Goal: Transaction & Acquisition: Purchase product/service

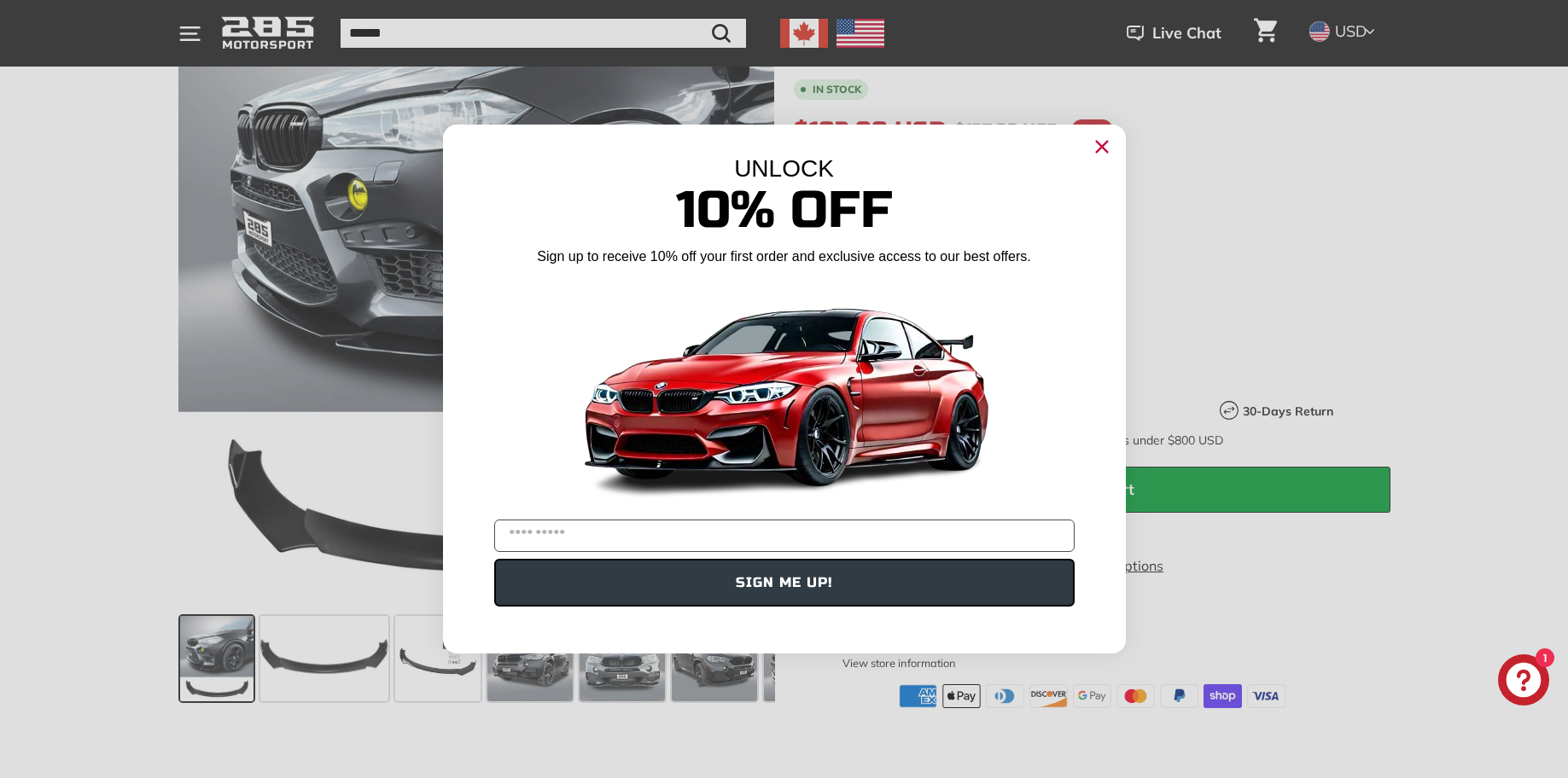
scroll to position [341, 0]
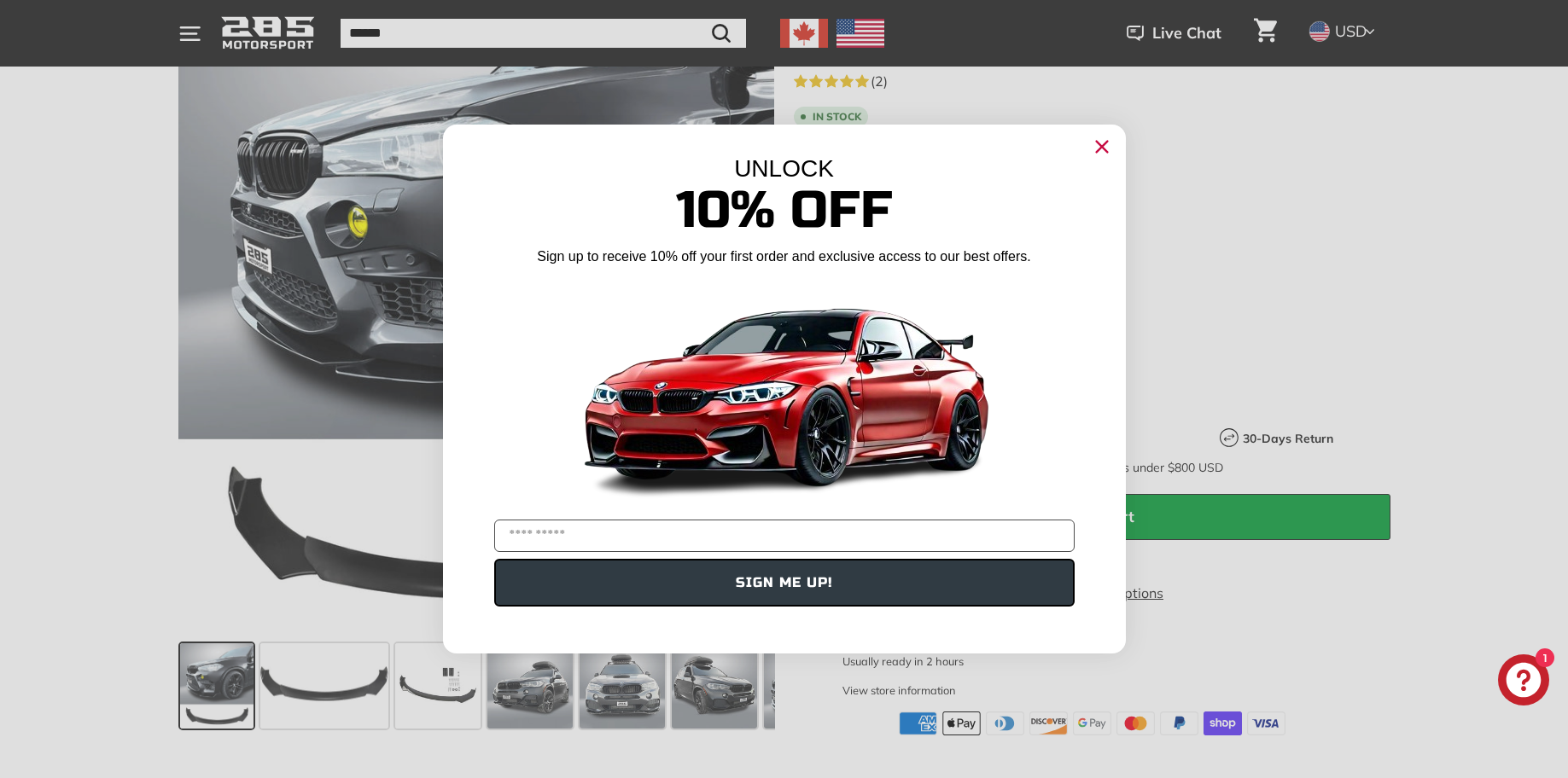
click at [1092, 149] on circle "Close dialog" at bounding box center [1101, 147] width 26 height 26
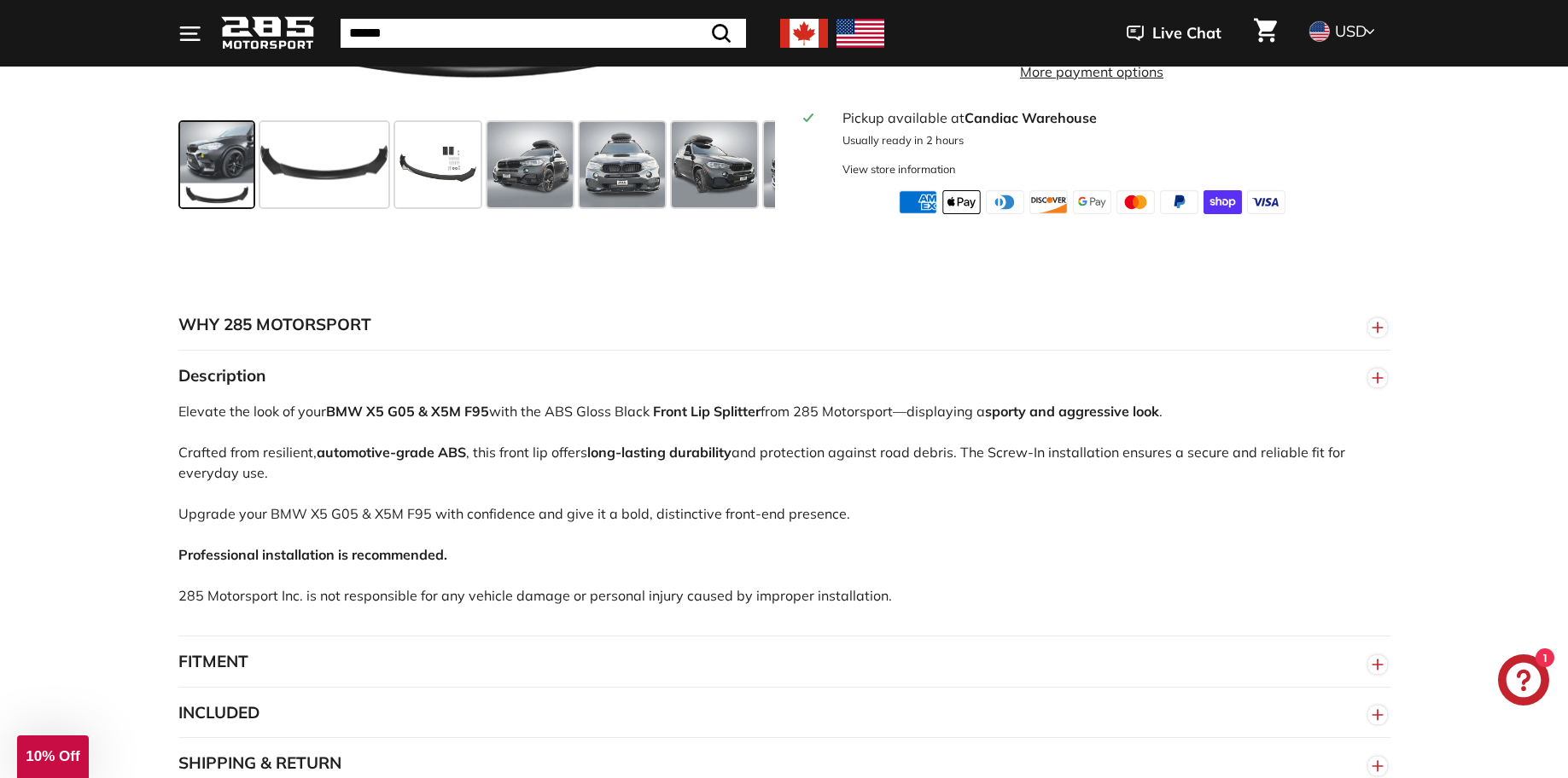
scroll to position [768, 0]
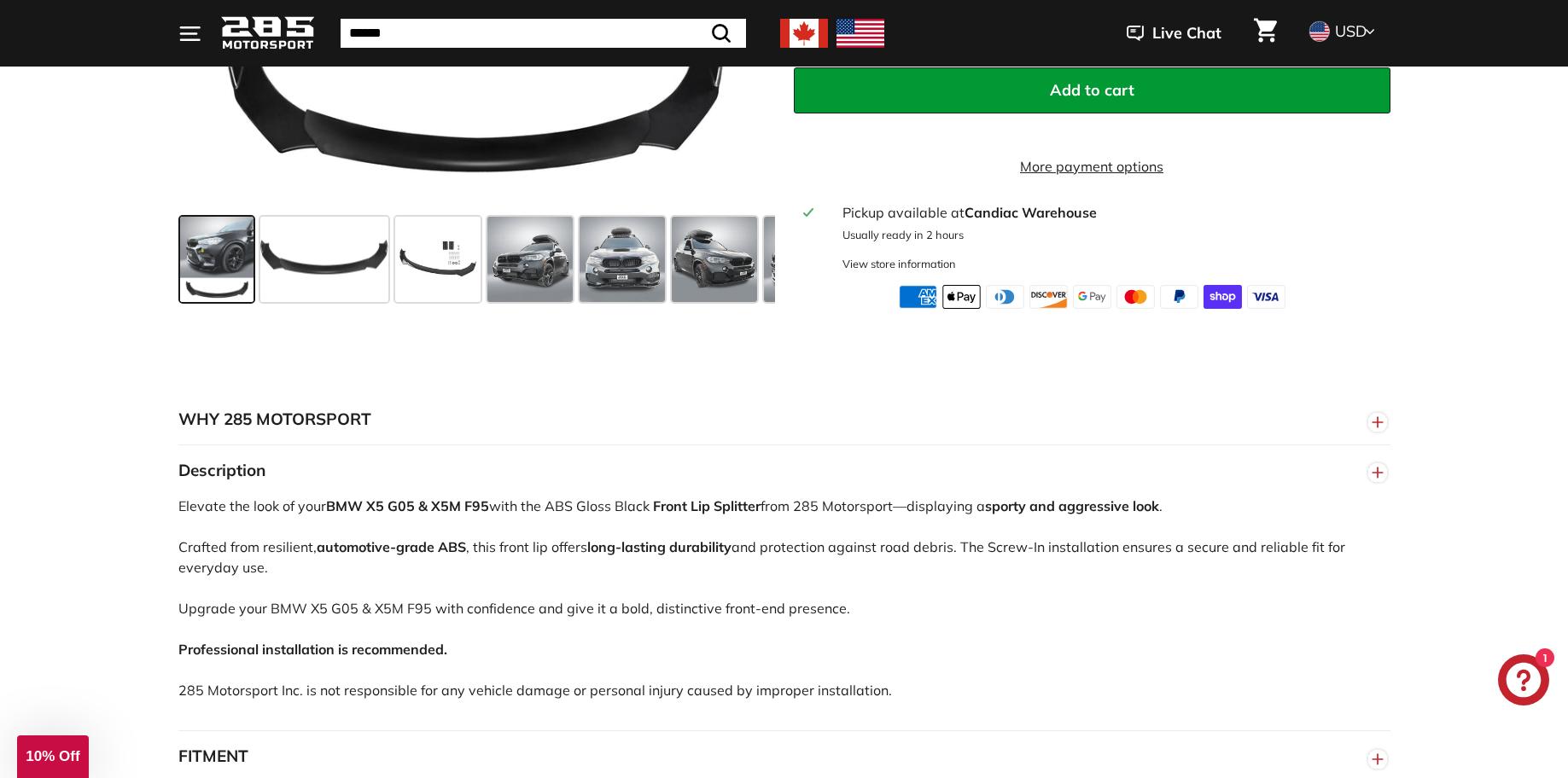
drag, startPoint x: 220, startPoint y: 548, endPoint x: 325, endPoint y: 563, distance: 106.1
click at [325, 563] on div "Elevate the look of your BMW X5 G05 & X5M F95 with the ABS Gloss Black Front Li…" at bounding box center [784, 613] width 1212 height 235
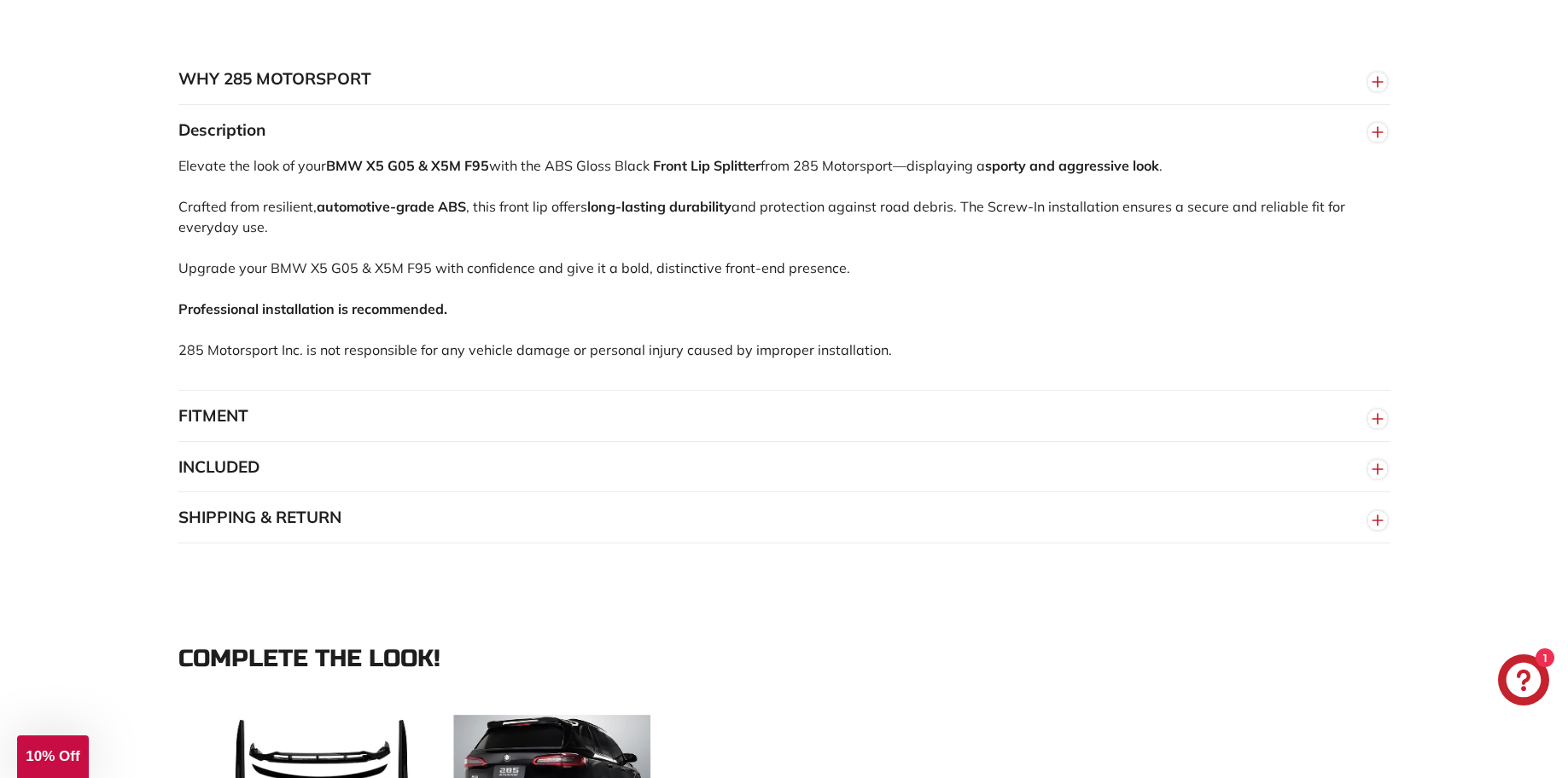
scroll to position [1110, 0]
click at [245, 412] on button "FITMENT" at bounding box center [784, 415] width 1212 height 51
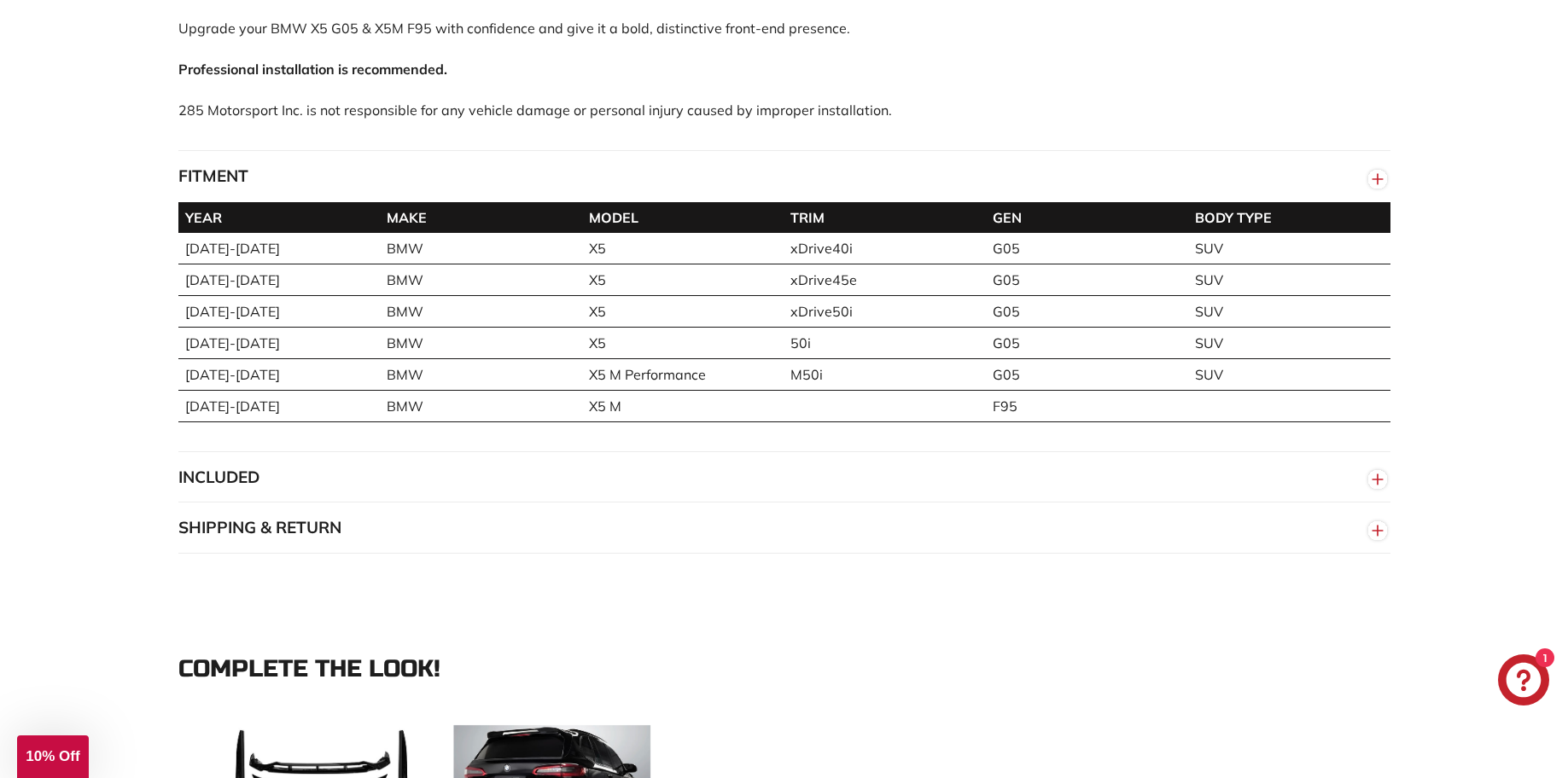
scroll to position [1365, 0]
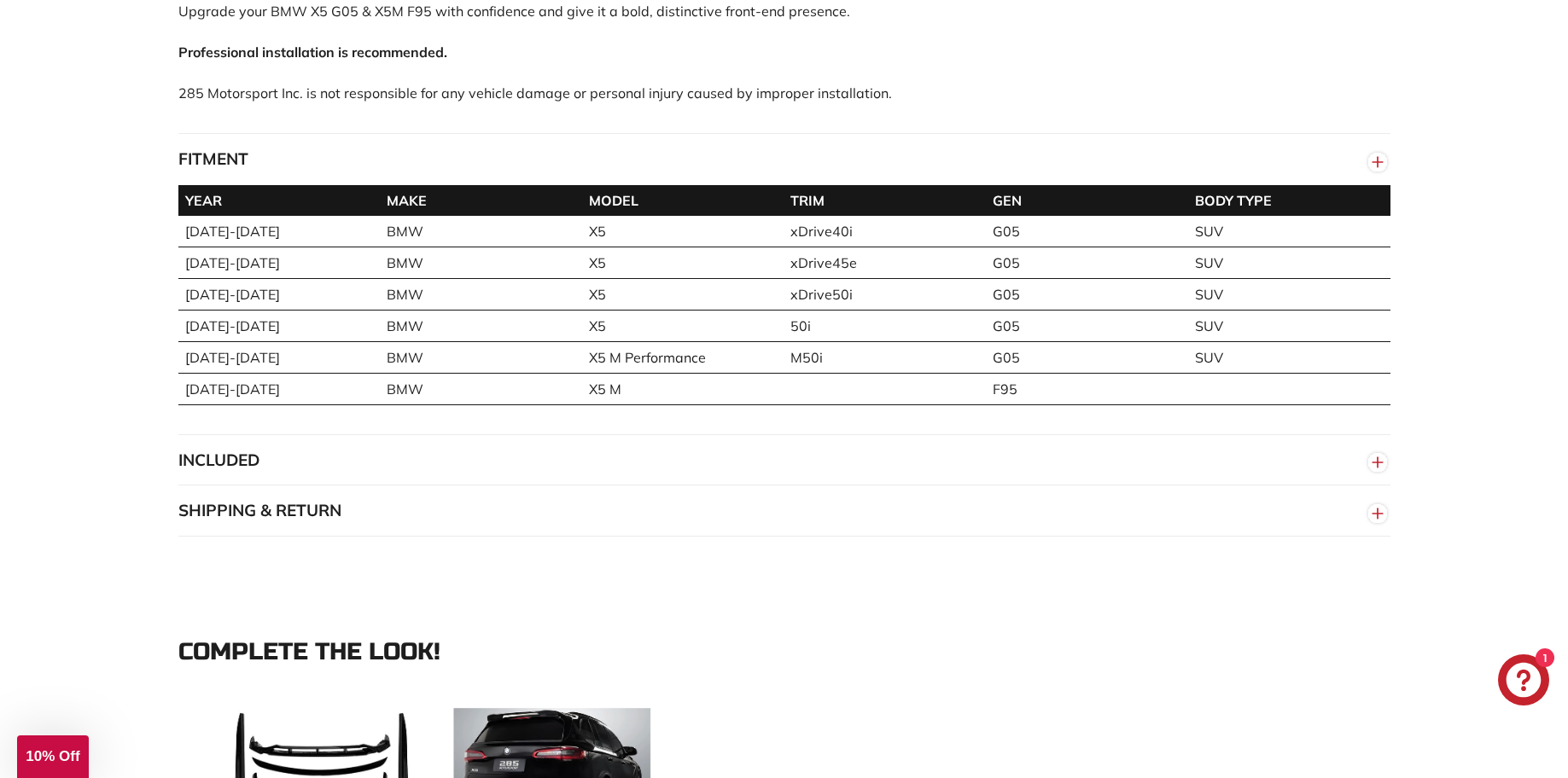
click at [266, 460] on button "INCLUDED" at bounding box center [784, 460] width 1212 height 51
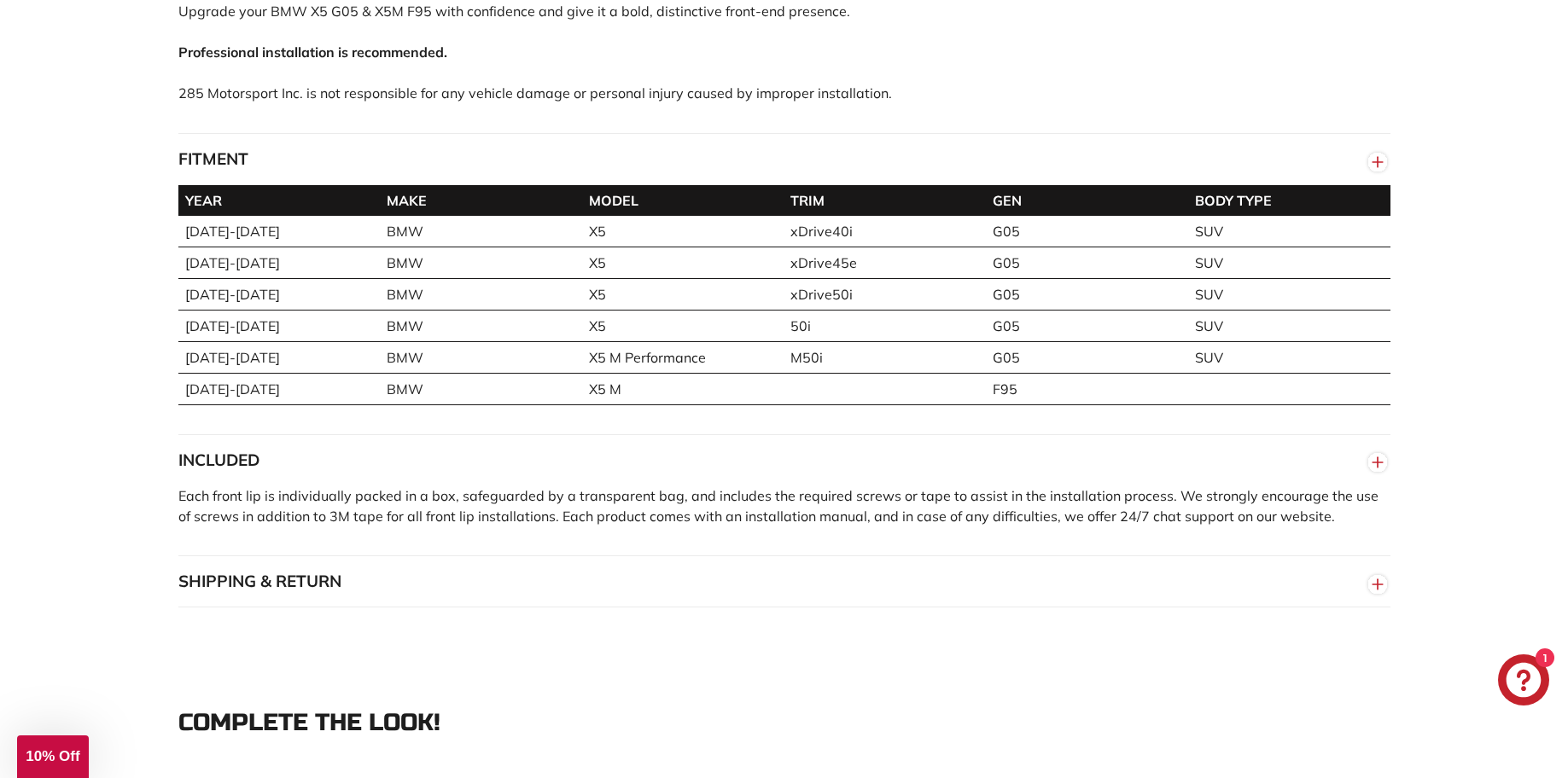
drag, startPoint x: 184, startPoint y: 500, endPoint x: 362, endPoint y: 493, distance: 178.1
click at [358, 493] on span "Each front lip is individually packed in a box, safeguarded by a transparent ba…" at bounding box center [778, 506] width 1200 height 37
drag, startPoint x: 428, startPoint y: 502, endPoint x: 602, endPoint y: 489, distance: 174.5
click at [600, 489] on span "Each front lip is individually packed in a box, safeguarded by a transparent ba…" at bounding box center [778, 506] width 1200 height 37
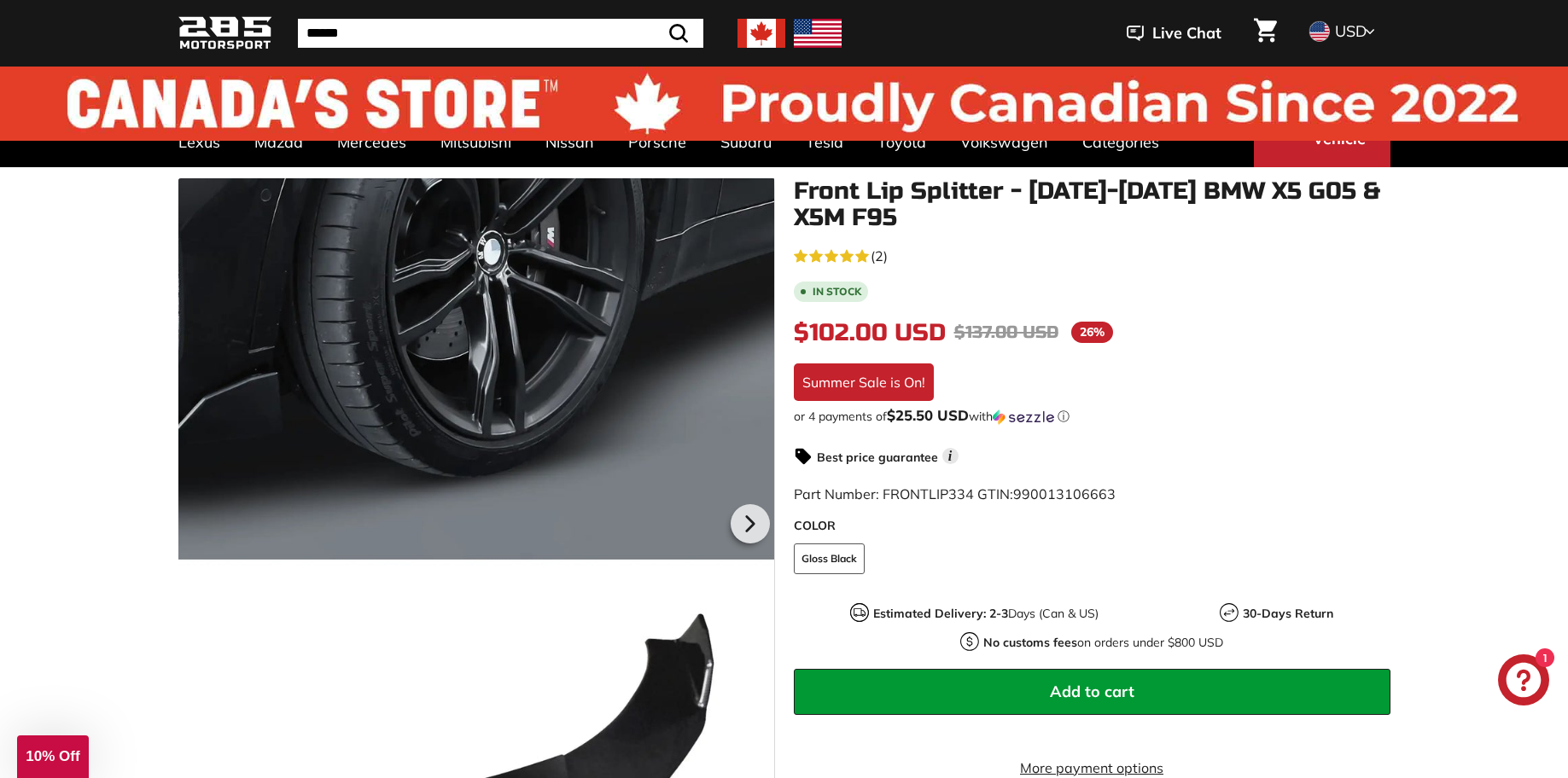
scroll to position [0, 0]
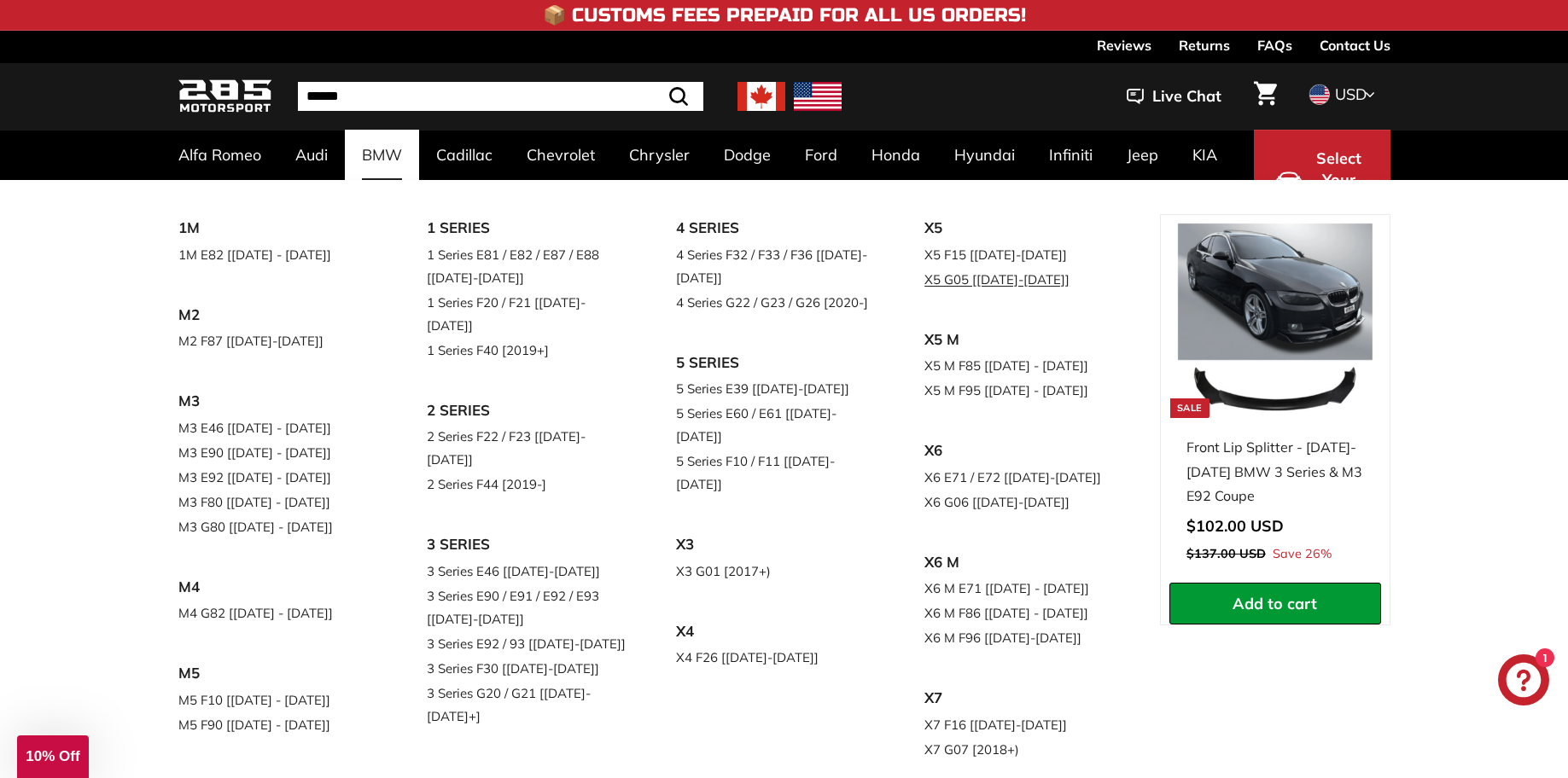
click at [924, 292] on link "X5 G05 [[DATE]-[DATE]]" at bounding box center [1025, 279] width 201 height 25
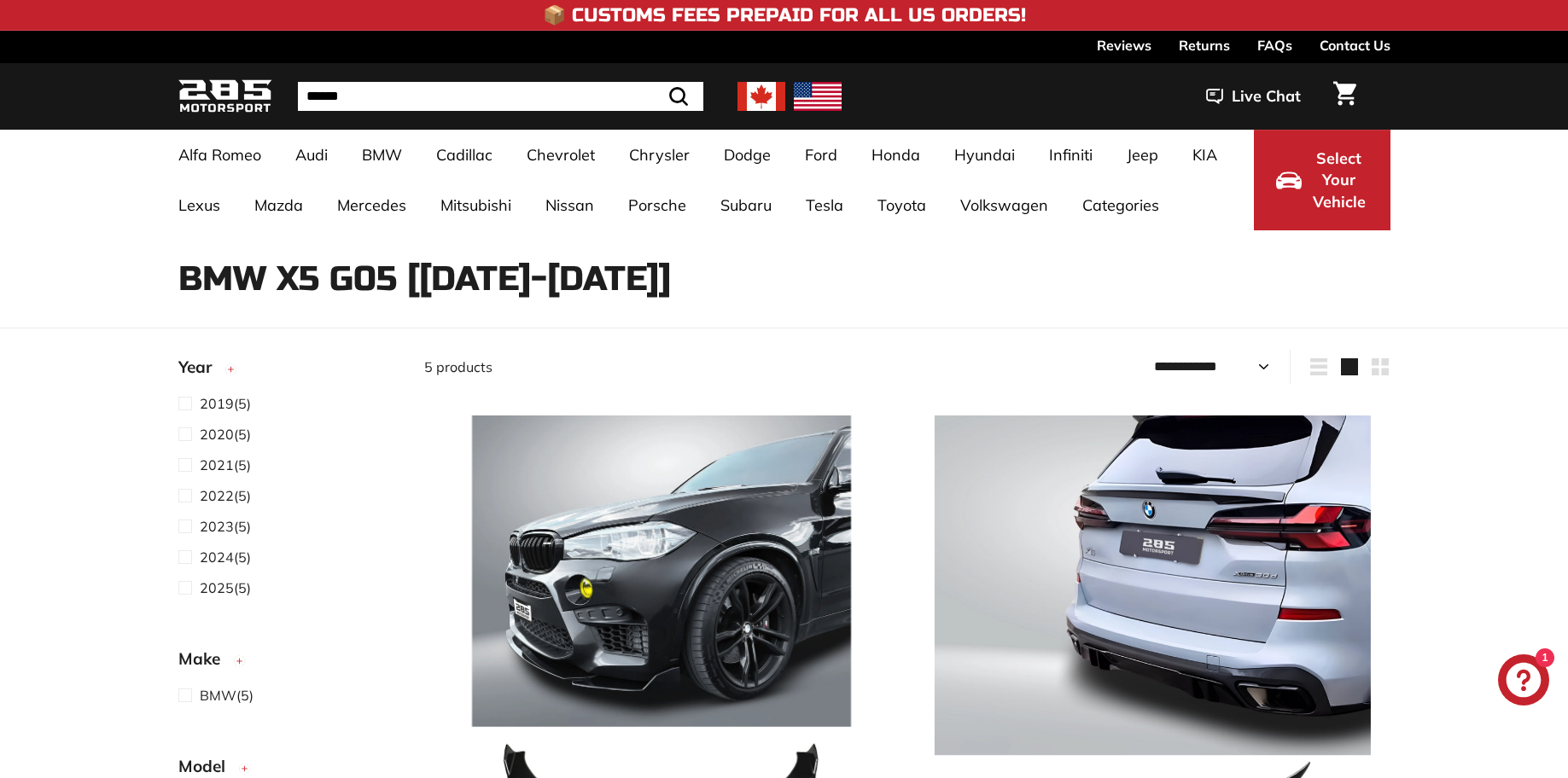
select select "**********"
